Goal: Task Accomplishment & Management: Use online tool/utility

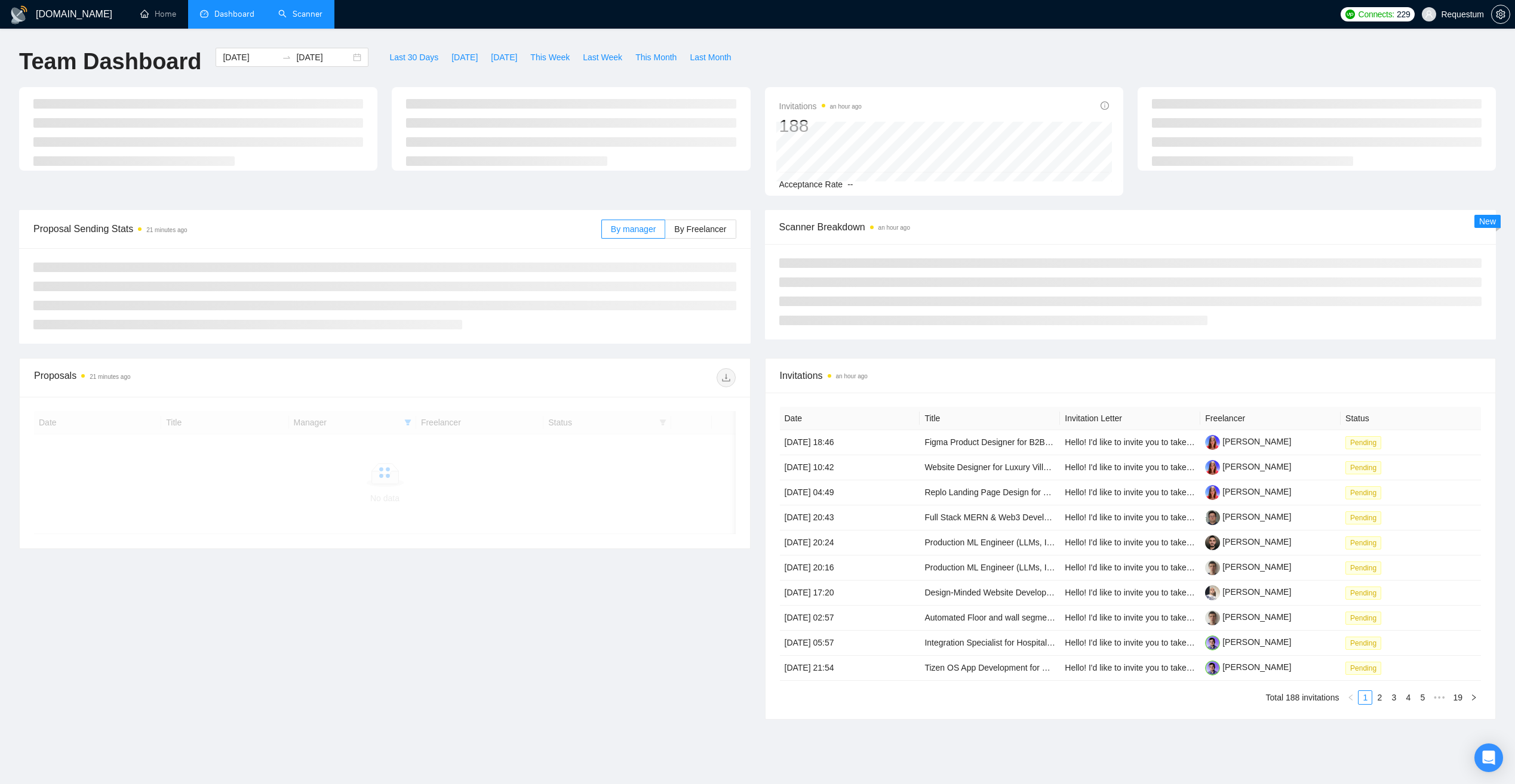
click at [306, 10] on link "Scanner" at bounding box center [300, 14] width 44 height 10
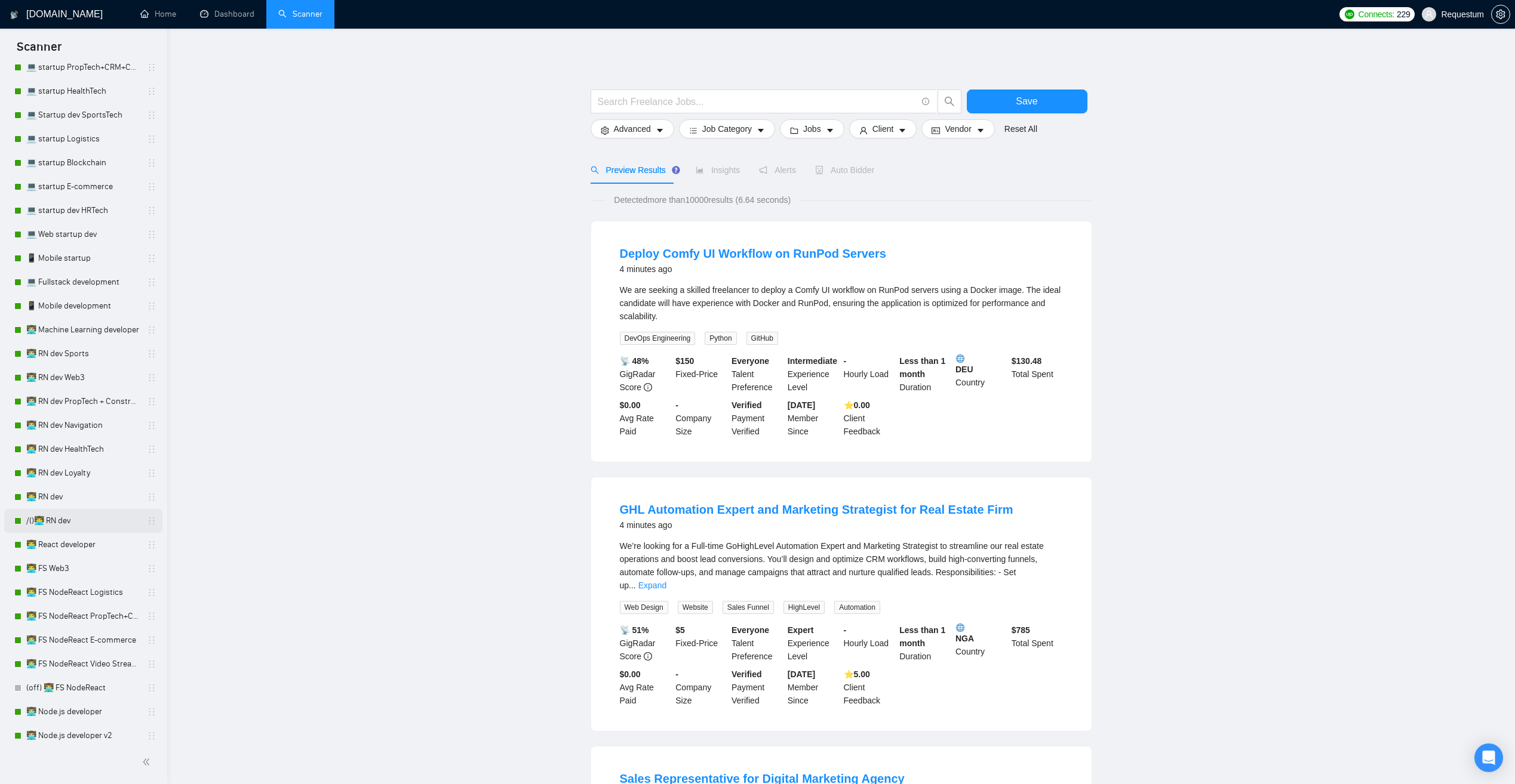
scroll to position [418, 0]
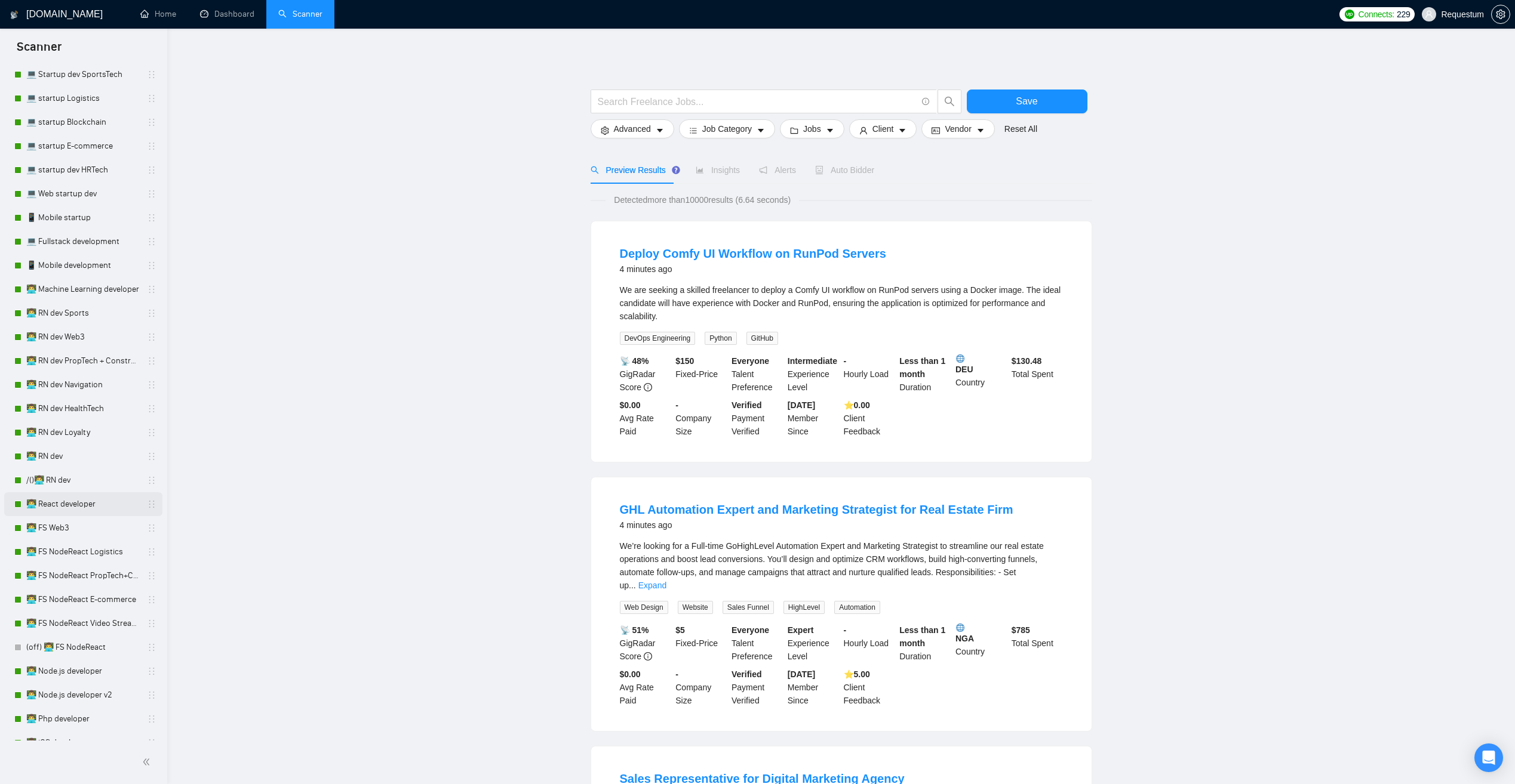
click at [105, 504] on link "👨‍💻 React developer" at bounding box center [83, 505] width 114 height 24
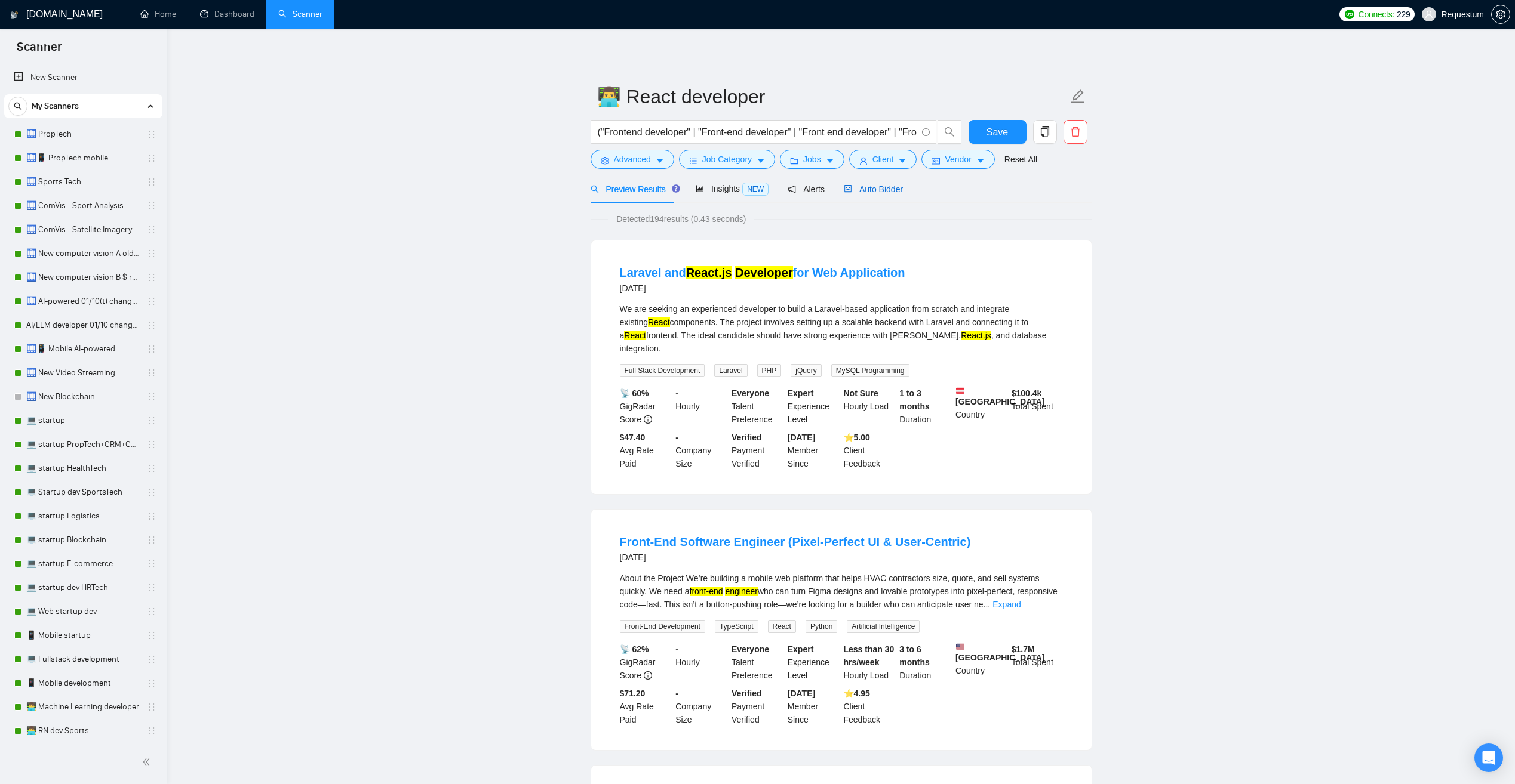
click at [865, 191] on span "Auto Bidder" at bounding box center [873, 189] width 59 height 10
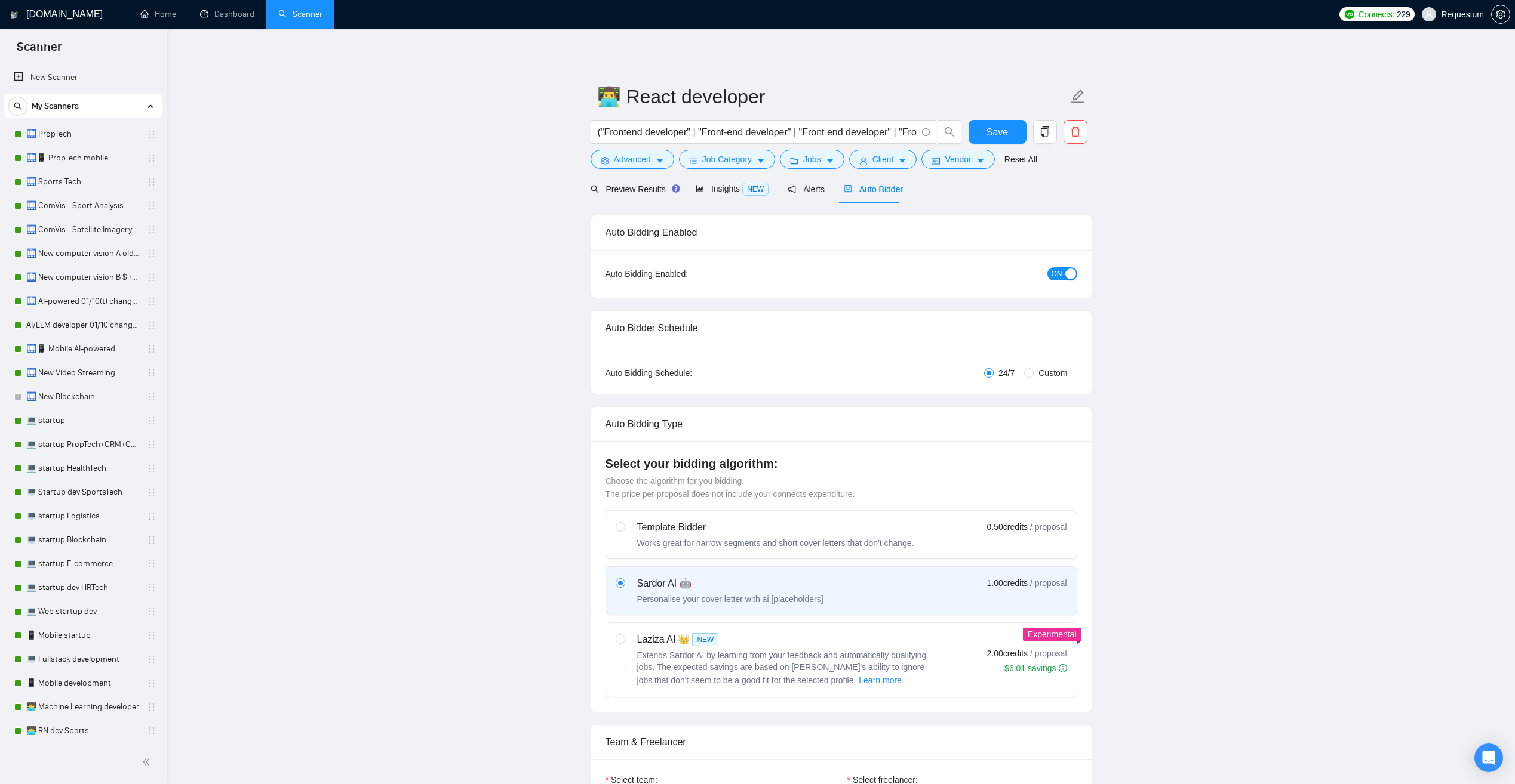
checkbox input "true"
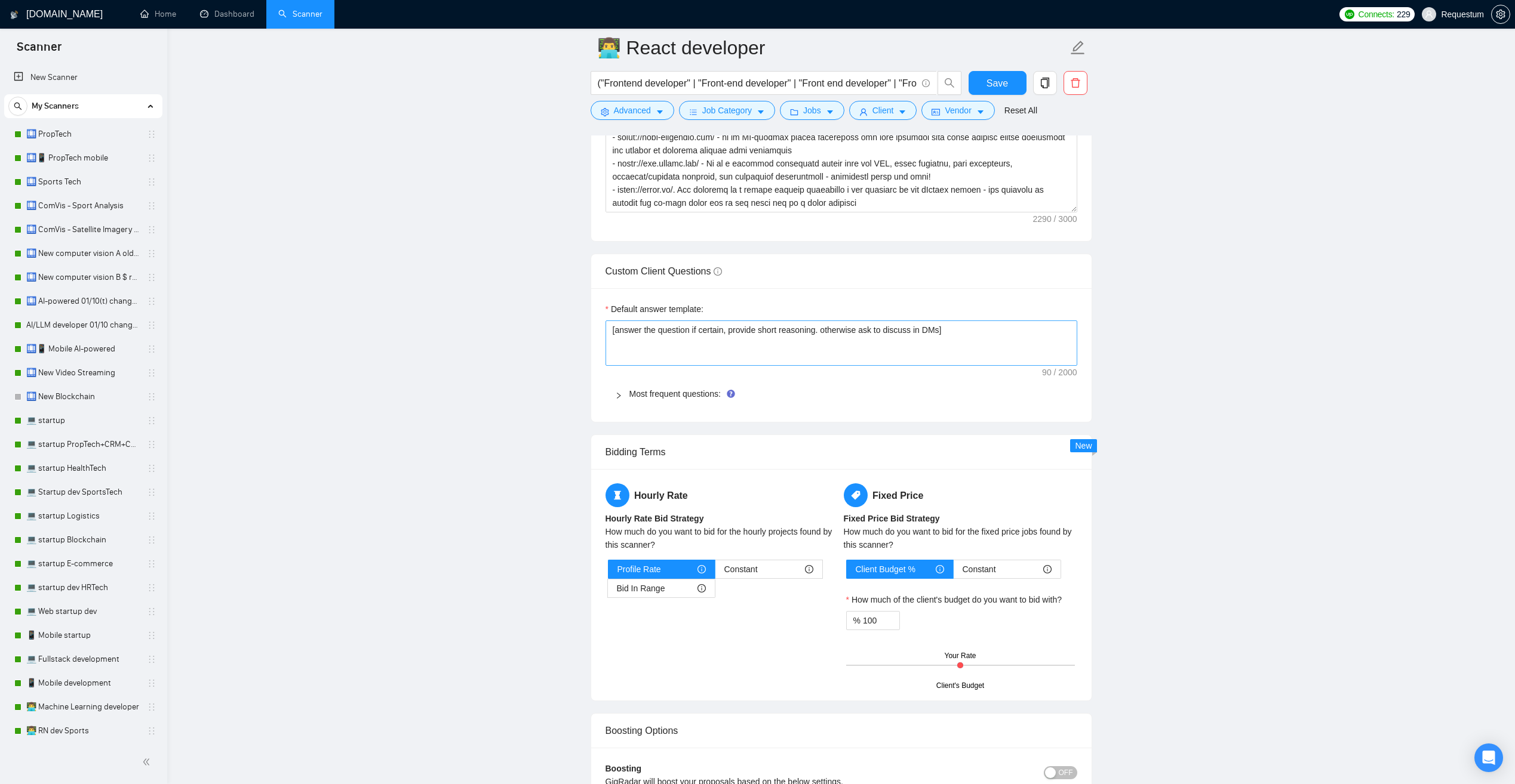
scroll to position [1611, 0]
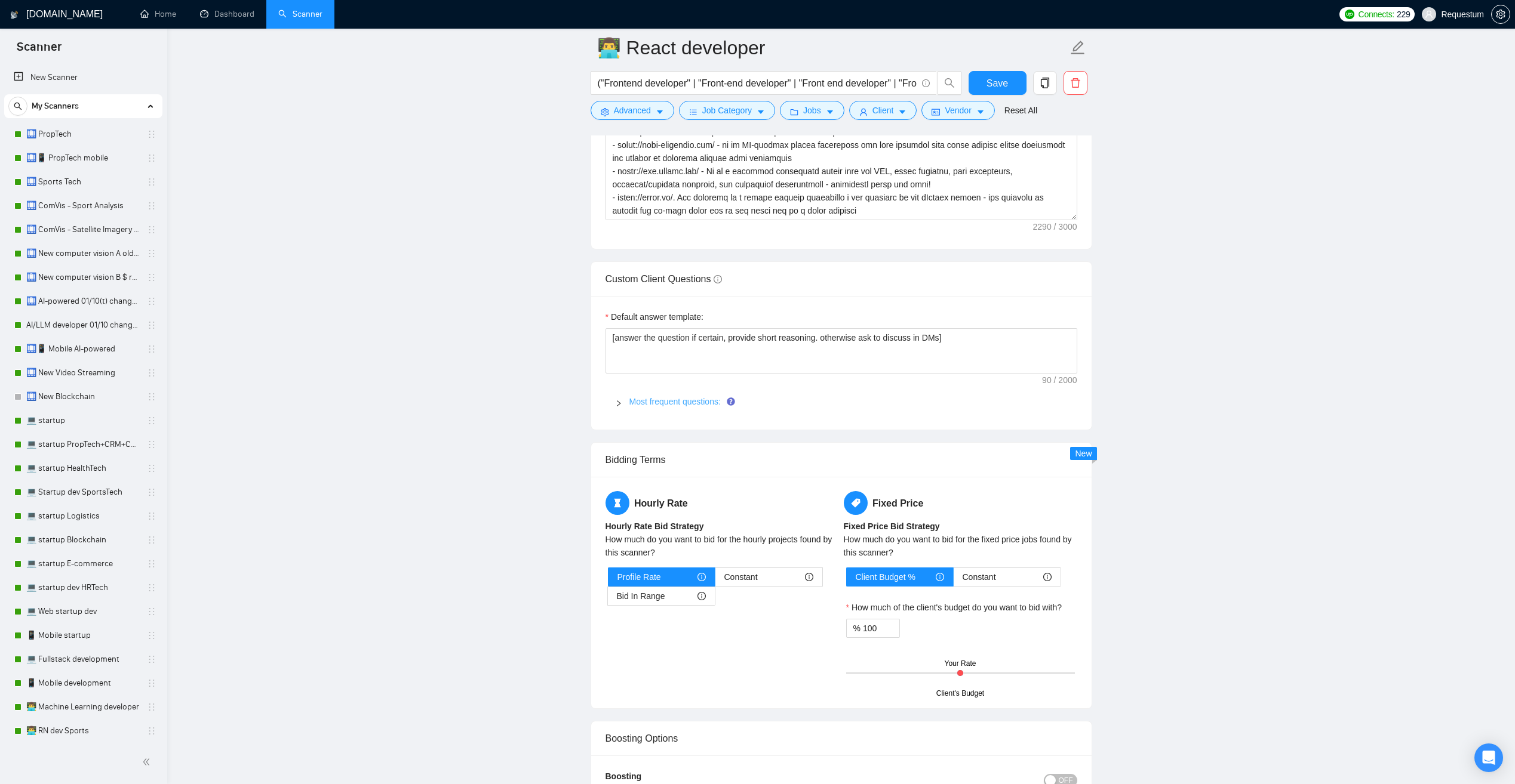
click at [662, 397] on link "Most frequent questions:" at bounding box center [675, 402] width 91 height 10
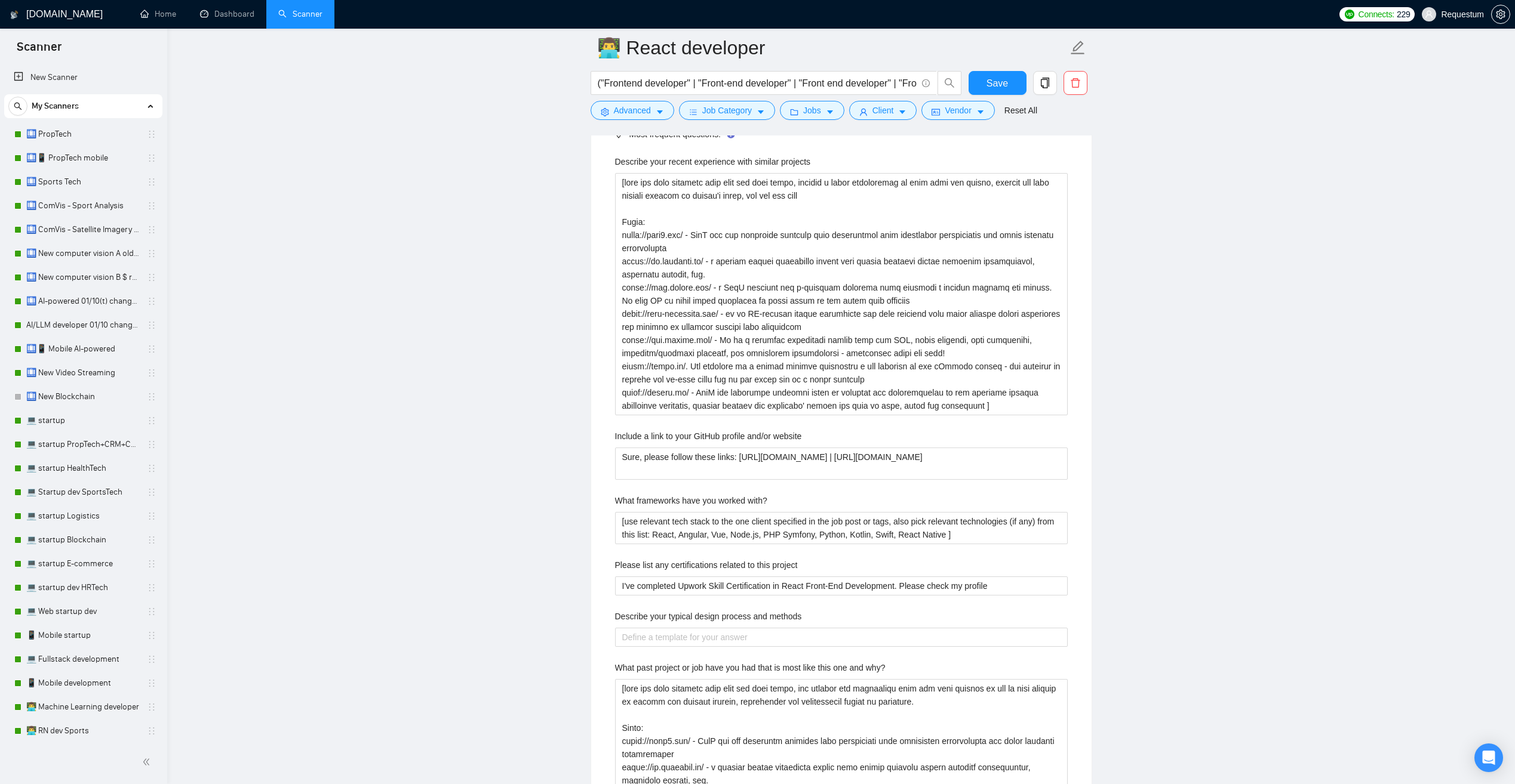
scroll to position [1969, 0]
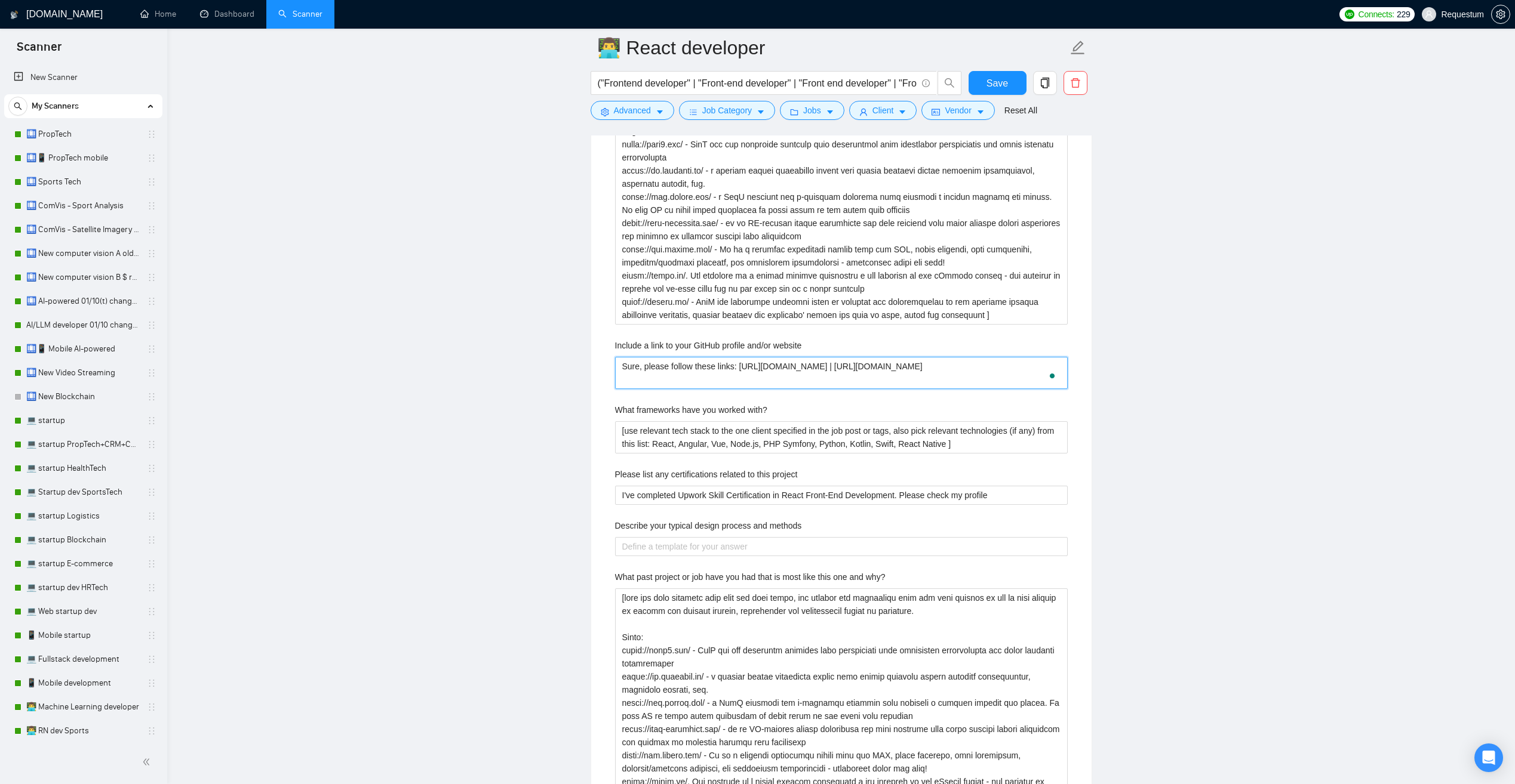
drag, startPoint x: 727, startPoint y: 361, endPoint x: 554, endPoint y: 323, distance: 177.1
click at [554, 323] on main "👨‍💻 React developer ("Frontend developer" | "Front-end developer" | "Front end …" at bounding box center [841, 387] width 1309 height 4618
click at [483, 458] on main "👨‍💻 React developer ("Frontend developer" | "Front-end developer" | "Front end …" at bounding box center [841, 387] width 1309 height 4618
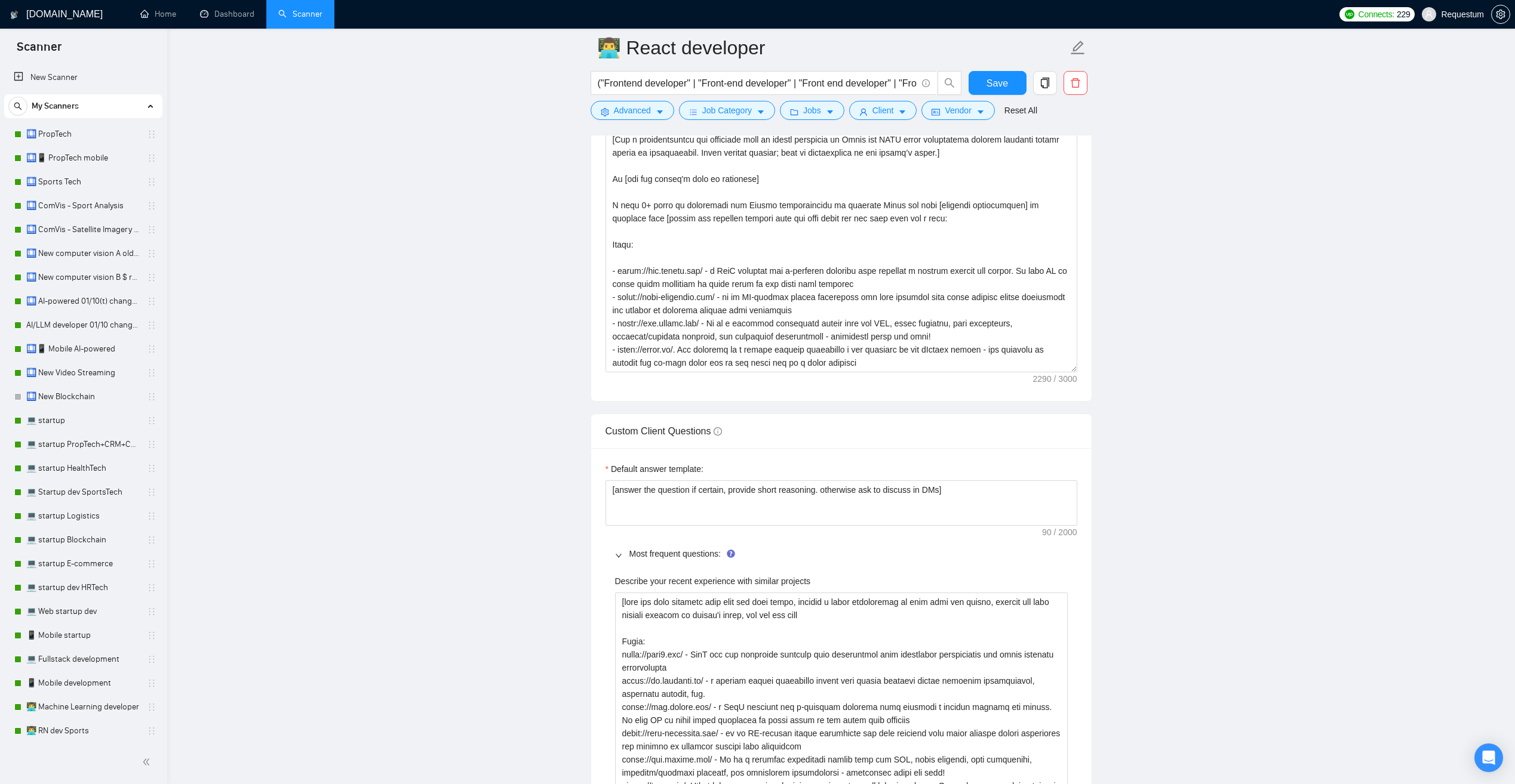
scroll to position [1313, 0]
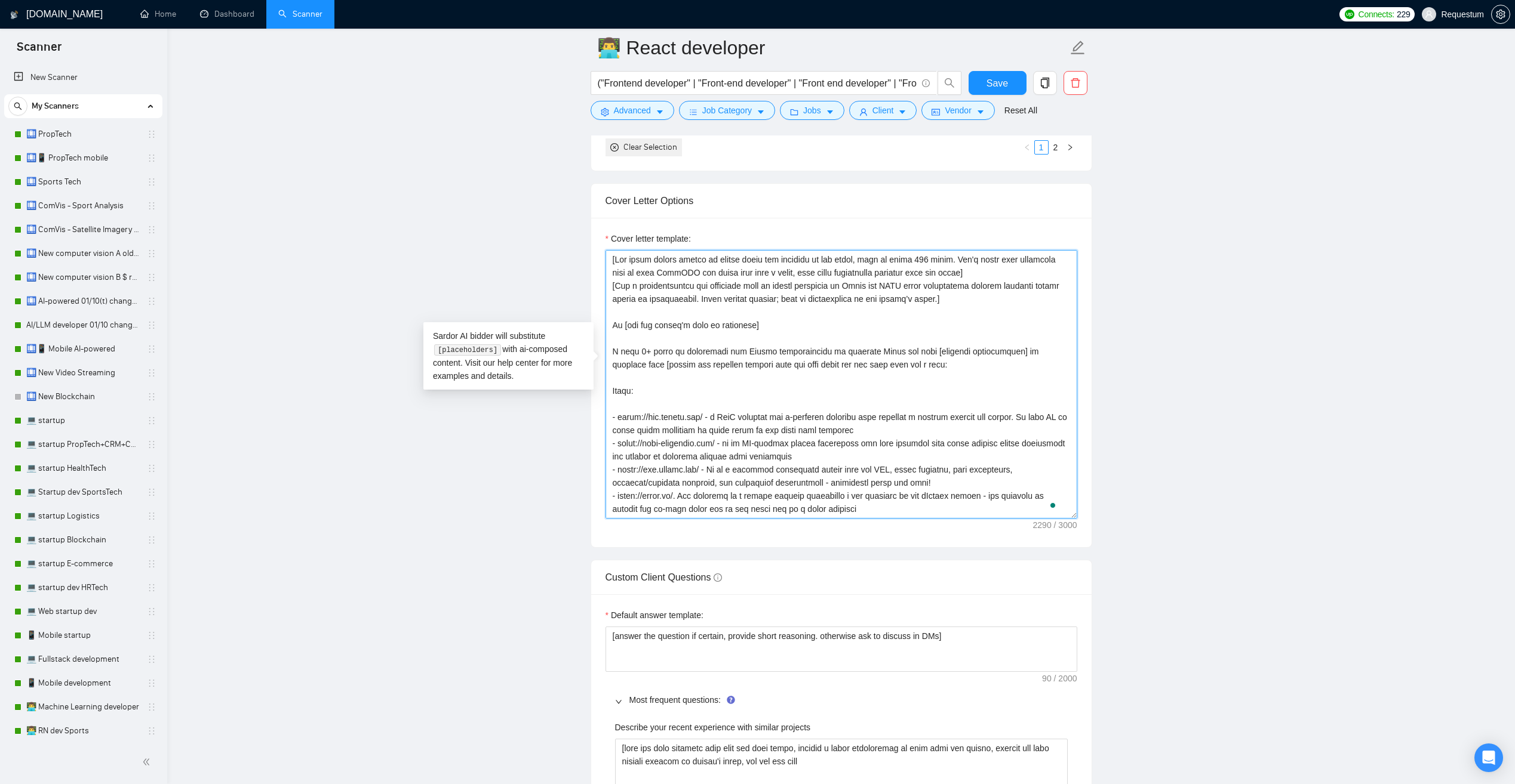
drag, startPoint x: 611, startPoint y: 332, endPoint x: 916, endPoint y: 352, distance: 305.7
click at [916, 352] on textarea "Cover letter template:" at bounding box center [841, 384] width 472 height 268
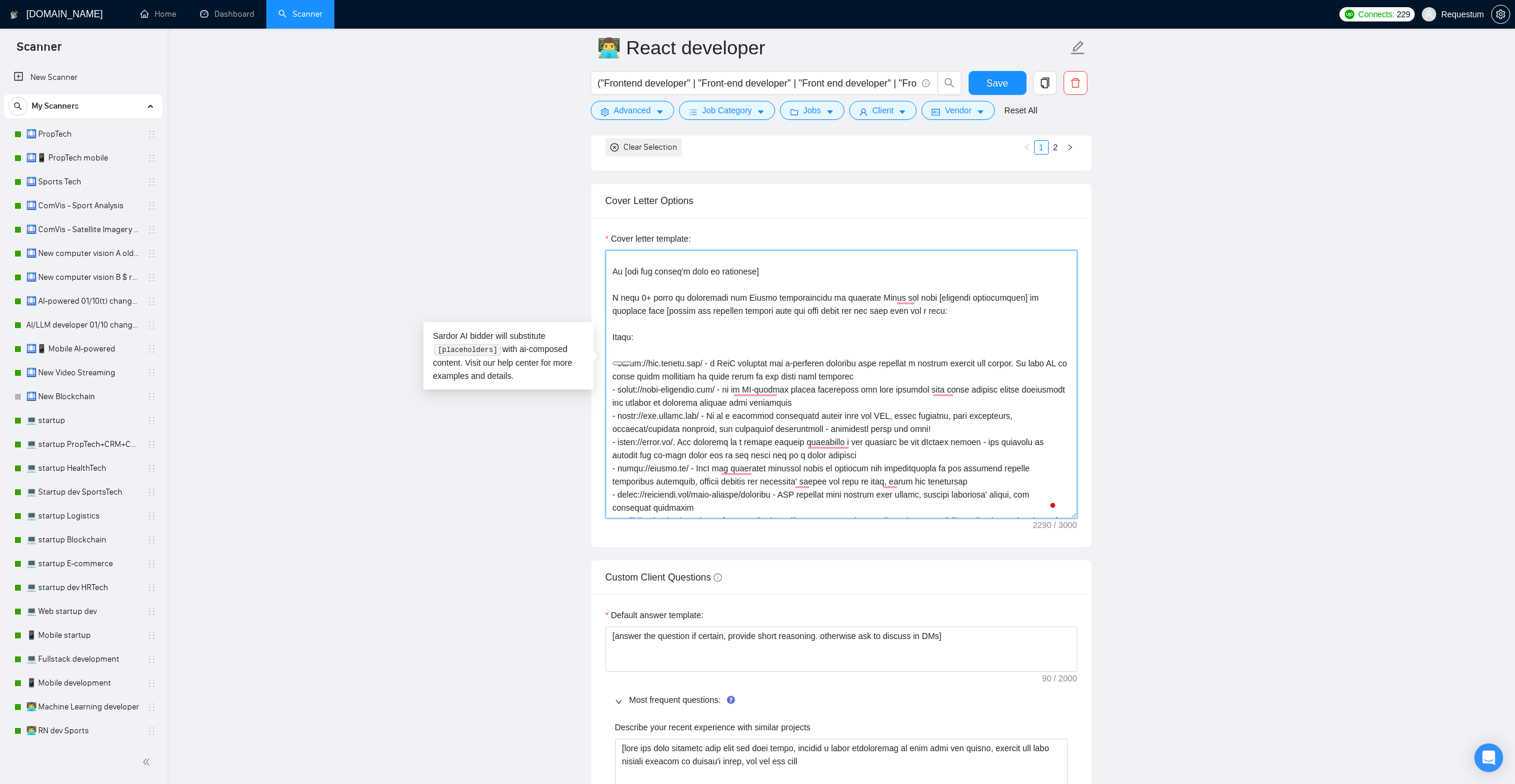
scroll to position [60, 0]
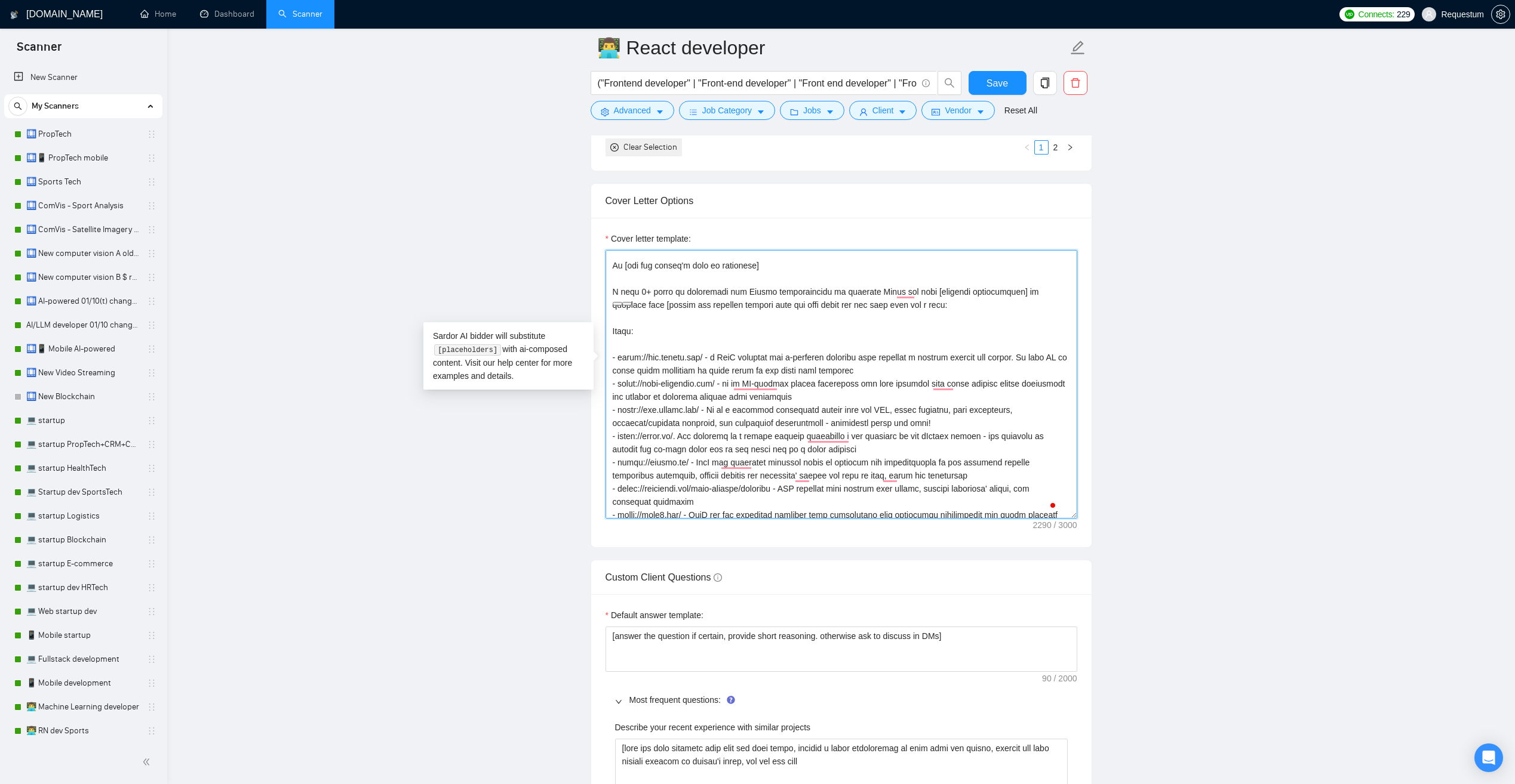
click at [708, 334] on textarea "Cover letter template:" at bounding box center [841, 384] width 472 height 268
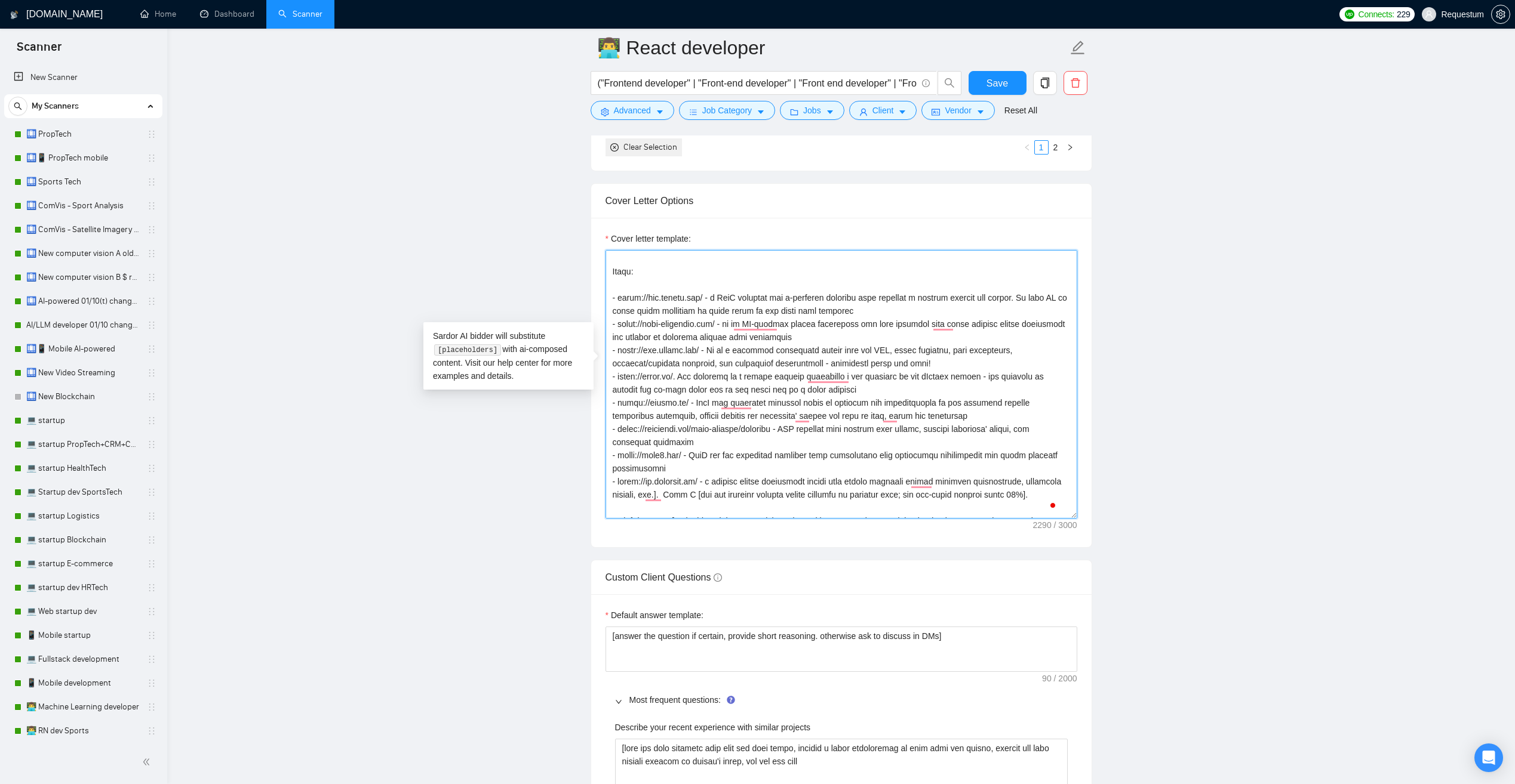
scroll to position [171, 0]
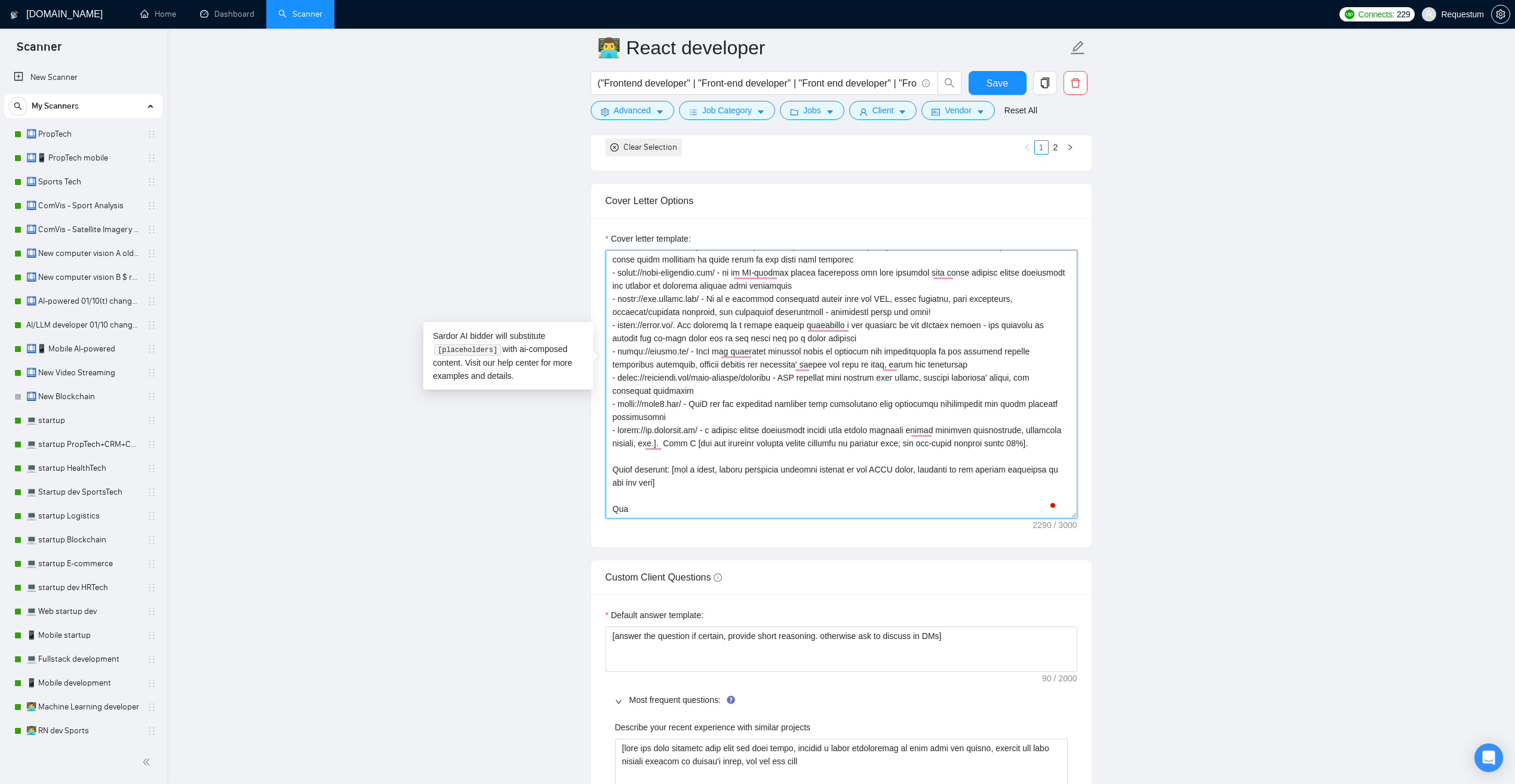
drag, startPoint x: 612, startPoint y: 372, endPoint x: 712, endPoint y: 411, distance: 107.3
click at [712, 411] on textarea "Cover letter template:" at bounding box center [841, 384] width 472 height 268
click at [871, 427] on textarea "Cover letter template:" at bounding box center [841, 384] width 472 height 268
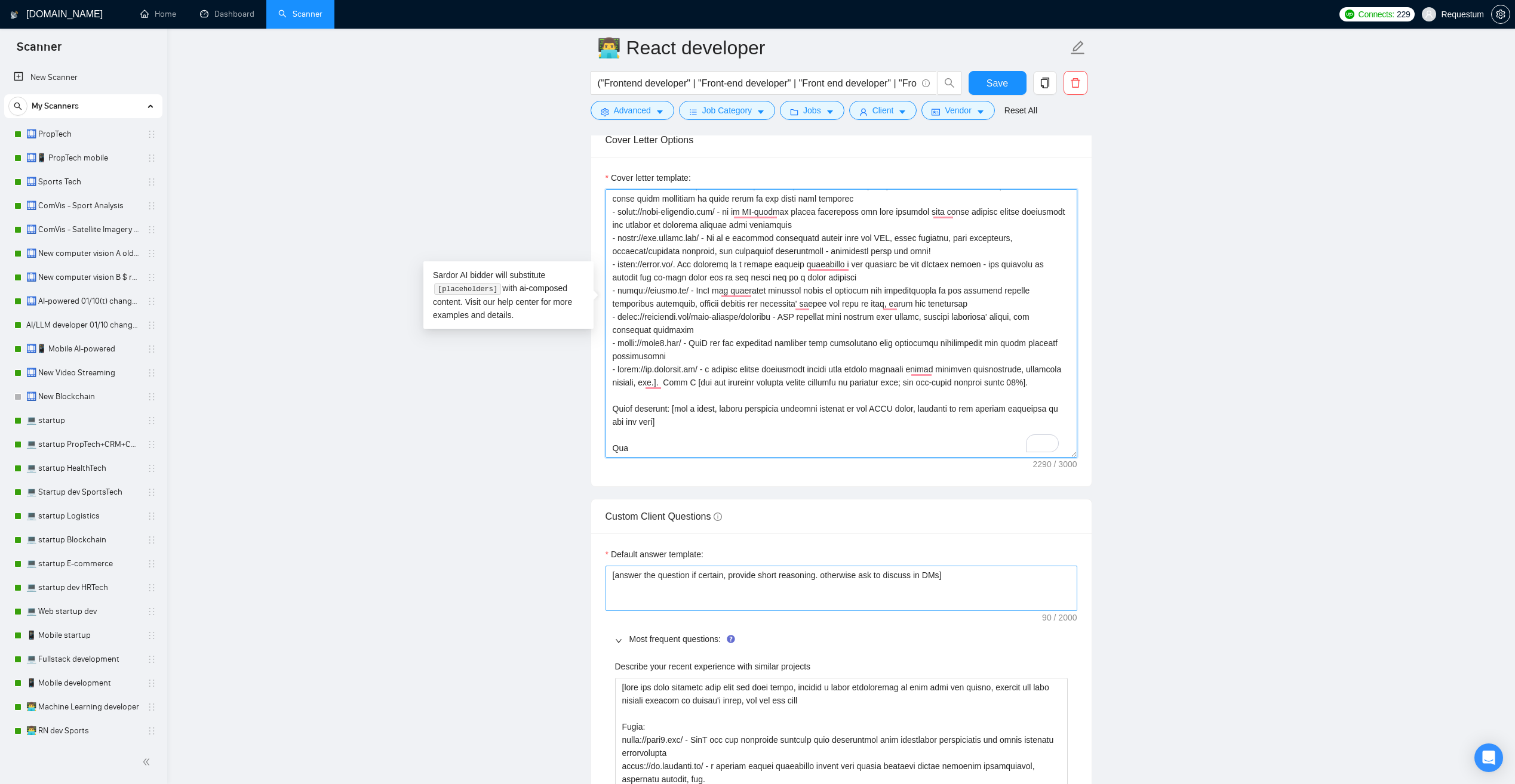
scroll to position [1492, 0]
